Goal: Task Accomplishment & Management: Manage account settings

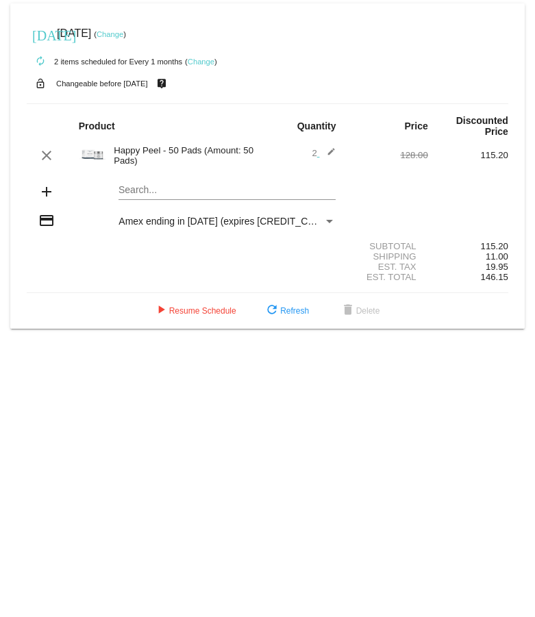
click at [191, 175] on mat-card "[DATE] [DATE] ( Change ) autorenew 2 items scheduled for Every 1 months ( Chang…" at bounding box center [267, 165] width 514 height 325
click at [175, 191] on div "Search..." at bounding box center [226, 192] width 217 height 39
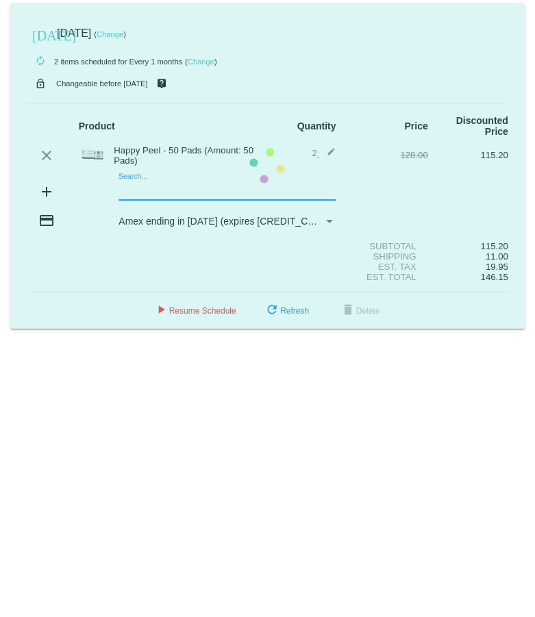
click at [147, 181] on mat-card "[DATE] [DATE] ( Change ) autorenew 2 items scheduled for Every 1 months ( Chang…" at bounding box center [267, 165] width 514 height 325
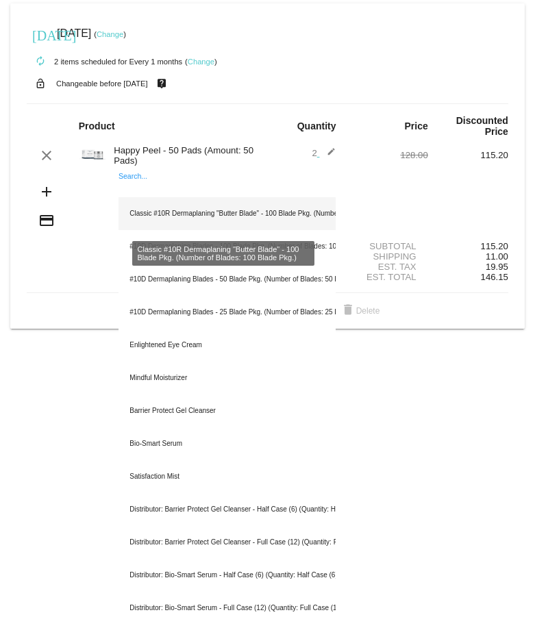
click at [234, 218] on div "Classic #10R Dermaplaning "Butter Blade" - 100 Blade Pkg. (Number of Blades: 10…" at bounding box center [226, 213] width 217 height 33
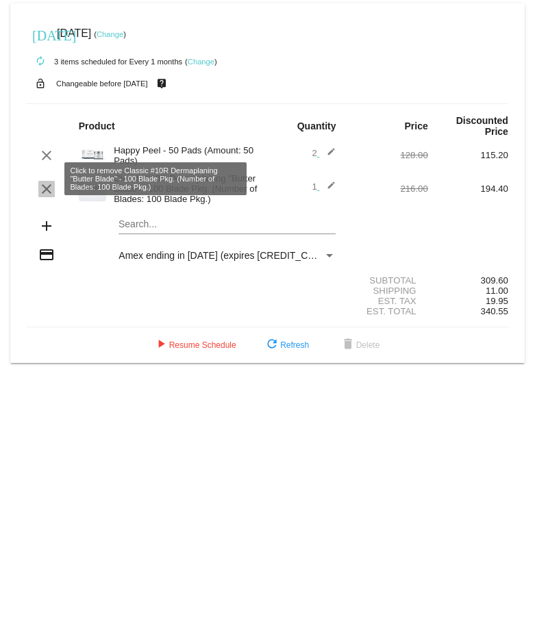
click at [45, 181] on mat-icon "clear" at bounding box center [46, 189] width 16 height 16
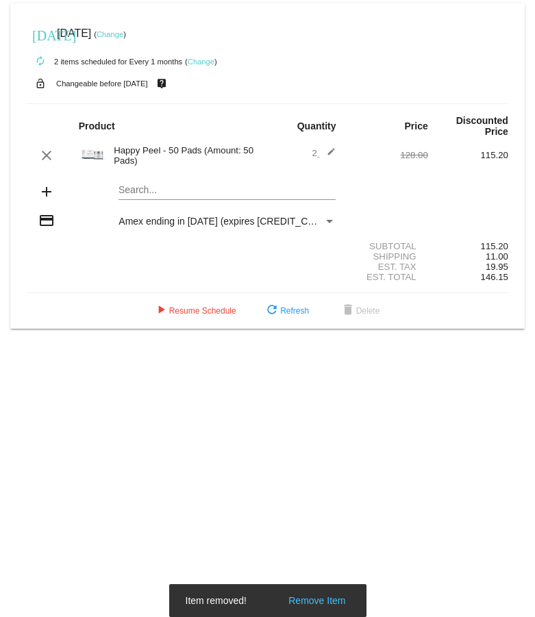
click at [166, 187] on div "Search..." at bounding box center [226, 186] width 217 height 27
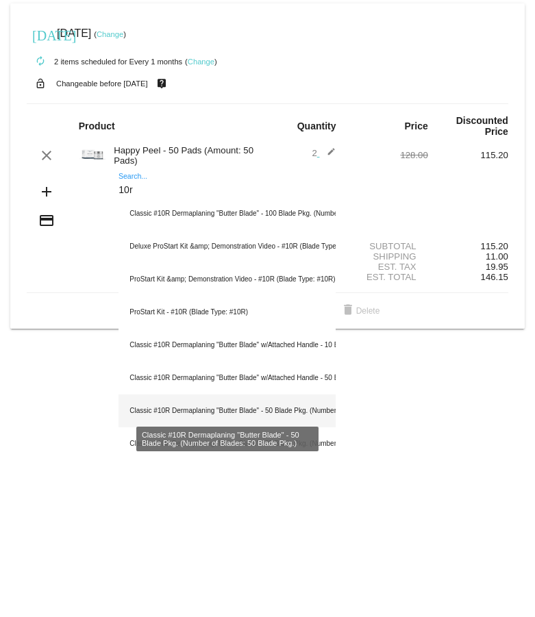
type input "10r"
click at [265, 400] on div "Classic #10R Dermaplaning "Butter Blade" - 50 Blade Pkg. (Number of Blades: 50 …" at bounding box center [226, 410] width 217 height 33
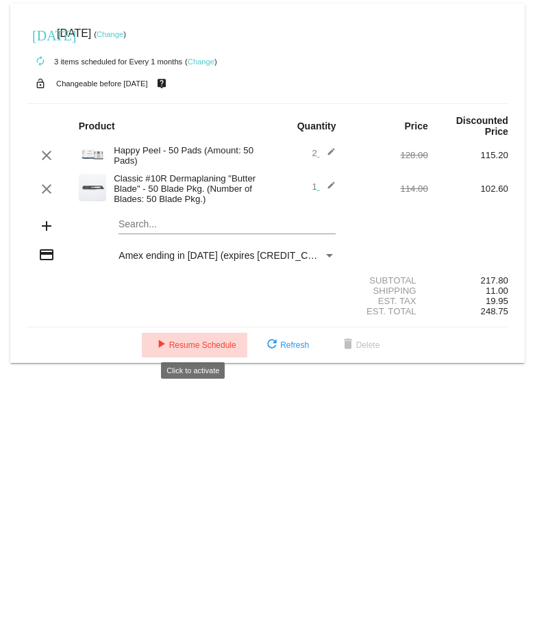
click at [160, 337] on mat-icon "play_arrow" at bounding box center [161, 345] width 16 height 16
